Goal: Task Accomplishment & Management: Complete application form

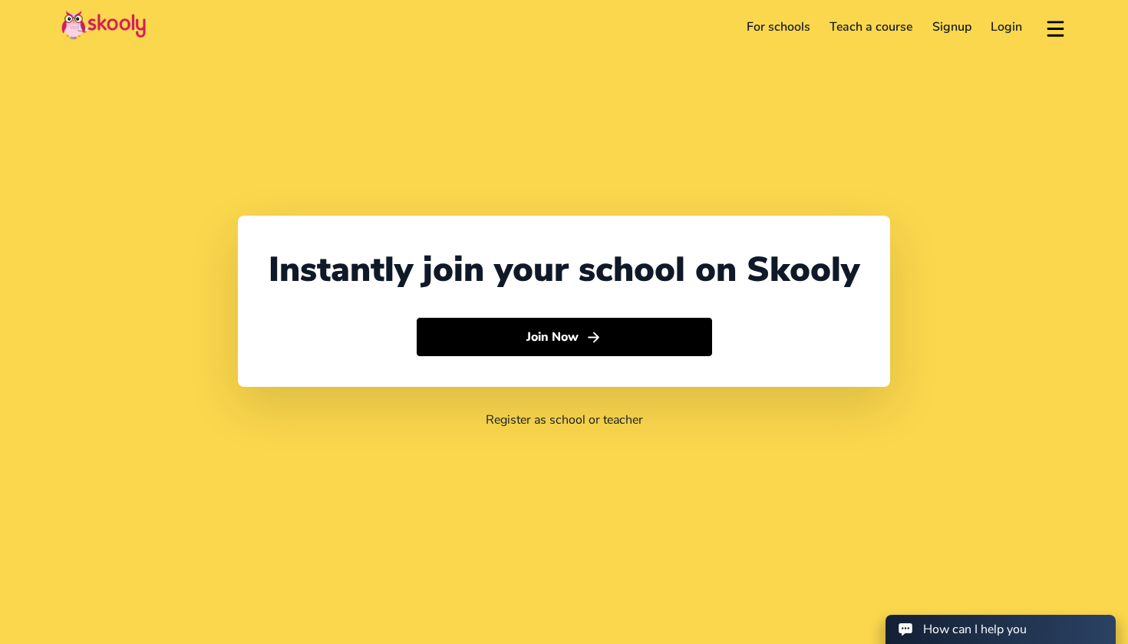
select select "971"
select select "[GEOGRAPHIC_DATA]"
select select "[GEOGRAPHIC_DATA]/[GEOGRAPHIC_DATA]"
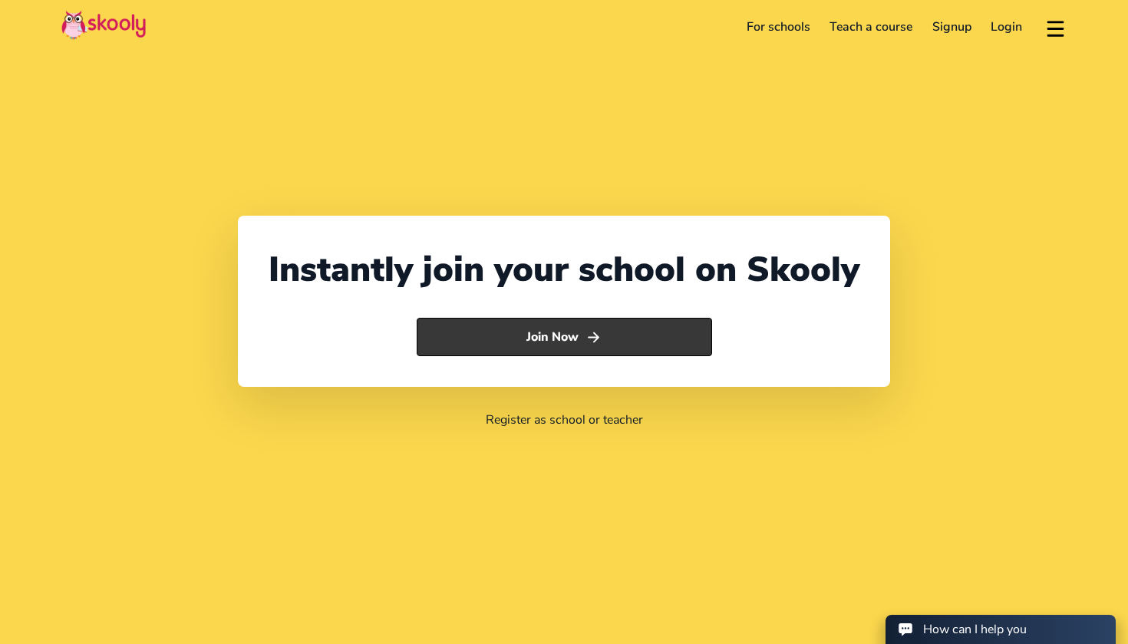
click at [538, 327] on button "Join Now" at bounding box center [564, 337] width 295 height 38
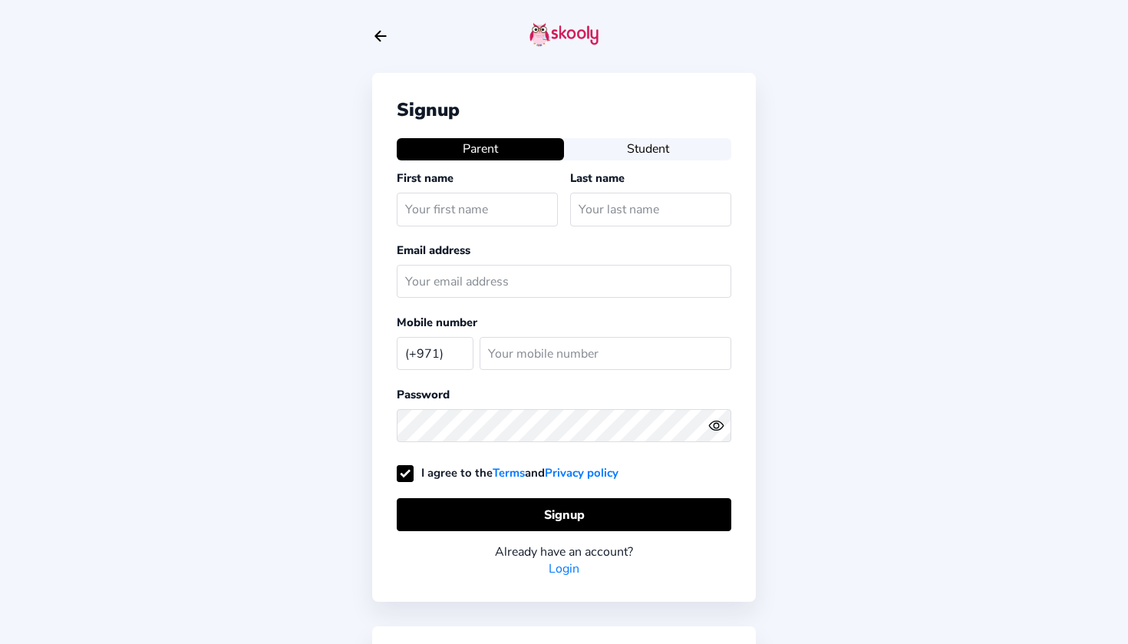
select select "AE"
type input "Laila"
click at [619, 151] on button "Student" at bounding box center [647, 148] width 167 height 21
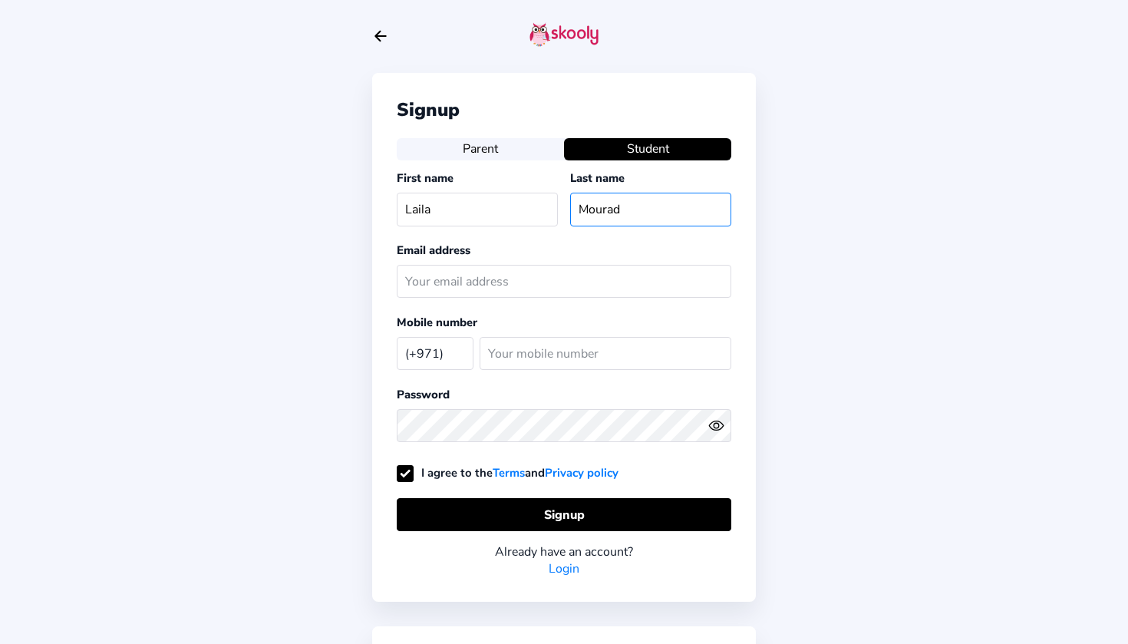
type input "Mourad"
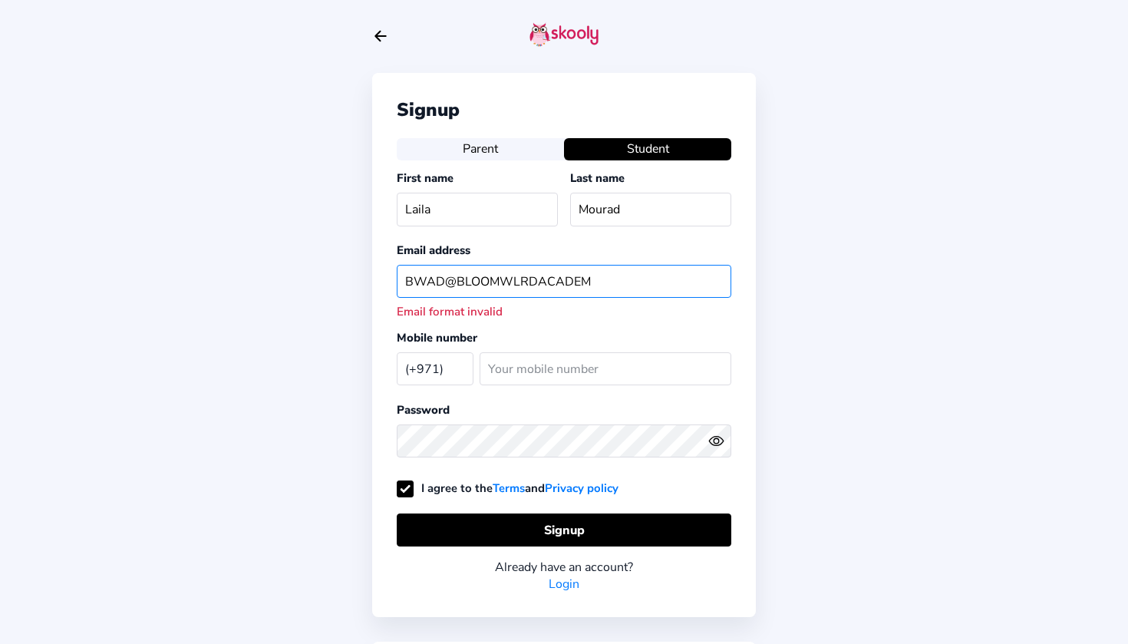
type input "BWAD@BLOOMWLRDACADEMY"
